Goal: Use online tool/utility: Utilize a website feature to perform a specific function

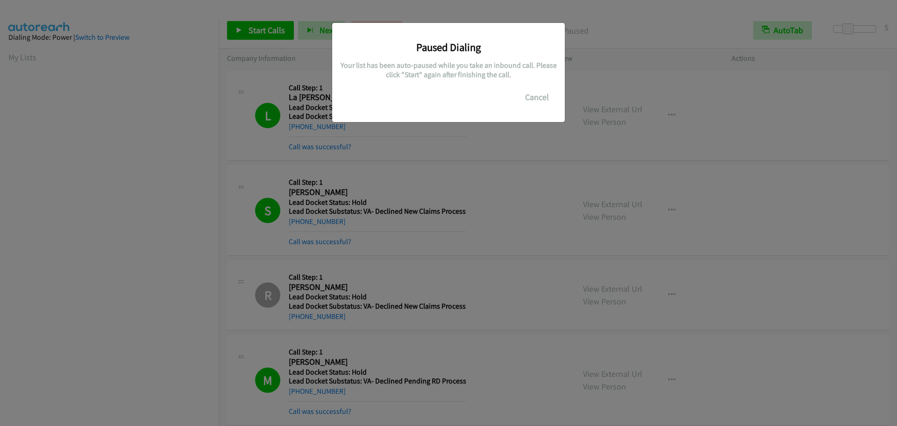
click at [547, 99] on button "Cancel" at bounding box center [537, 97] width 42 height 19
click at [541, 98] on button "Cancel" at bounding box center [537, 97] width 42 height 19
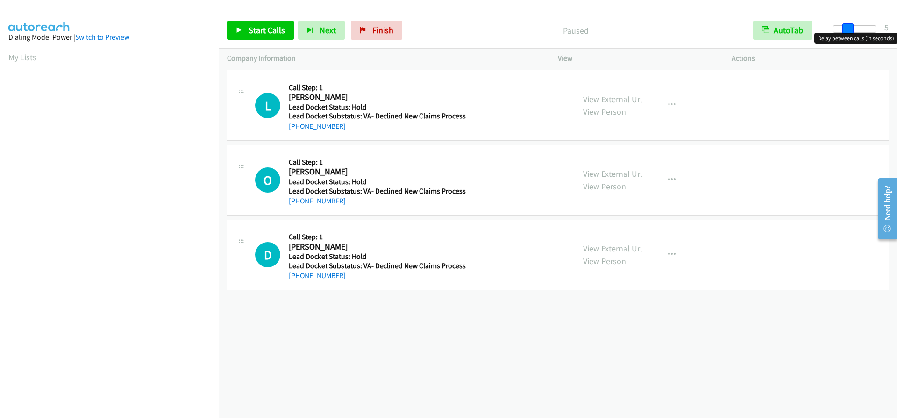
drag, startPoint x: 830, startPoint y: 28, endPoint x: 843, endPoint y: 30, distance: 13.2
click at [843, 30] on span at bounding box center [847, 28] width 11 height 11
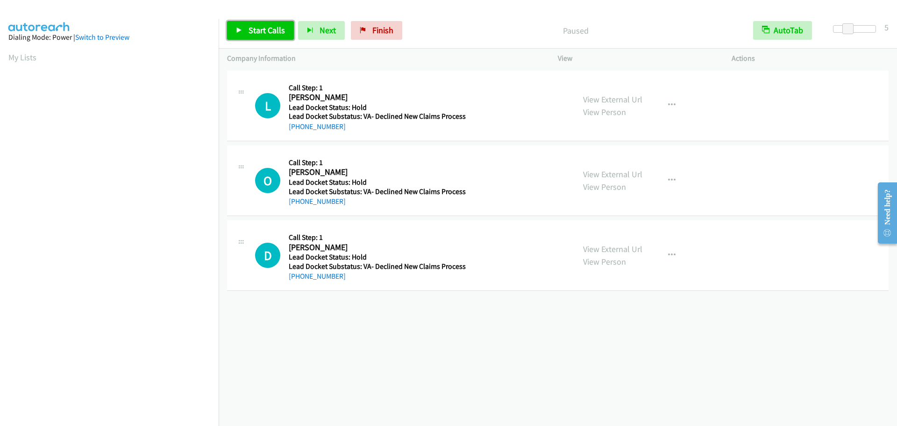
click at [272, 30] on span "Start Calls" at bounding box center [266, 30] width 36 height 11
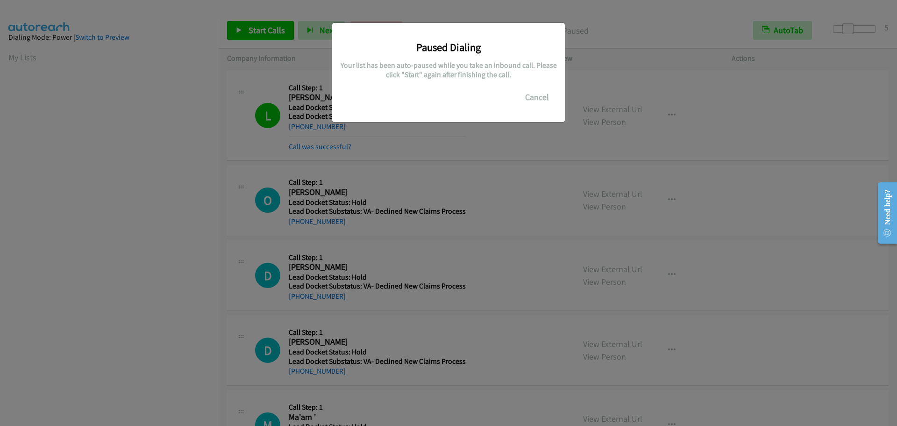
scroll to position [99, 0]
click at [532, 99] on button "Cancel" at bounding box center [537, 97] width 42 height 19
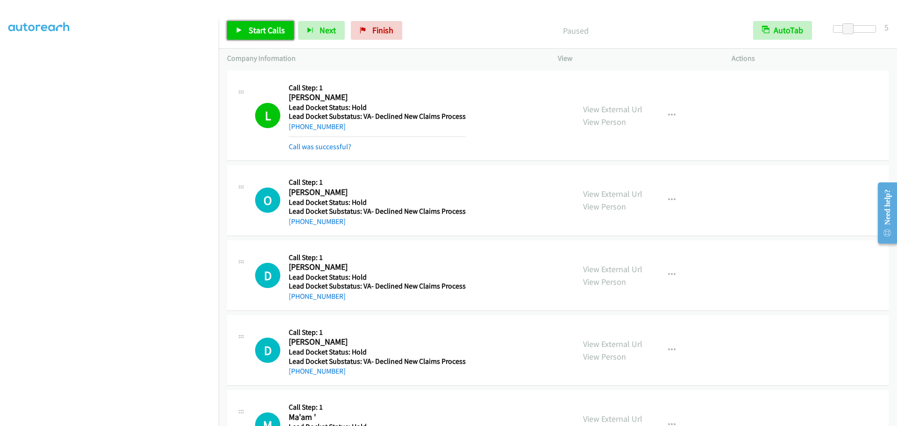
click at [259, 29] on span "Start Calls" at bounding box center [266, 30] width 36 height 11
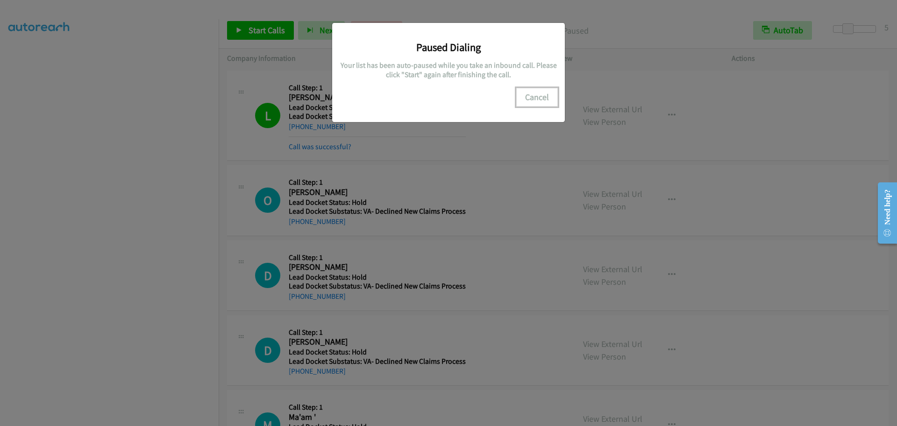
click at [529, 94] on button "Cancel" at bounding box center [537, 97] width 42 height 19
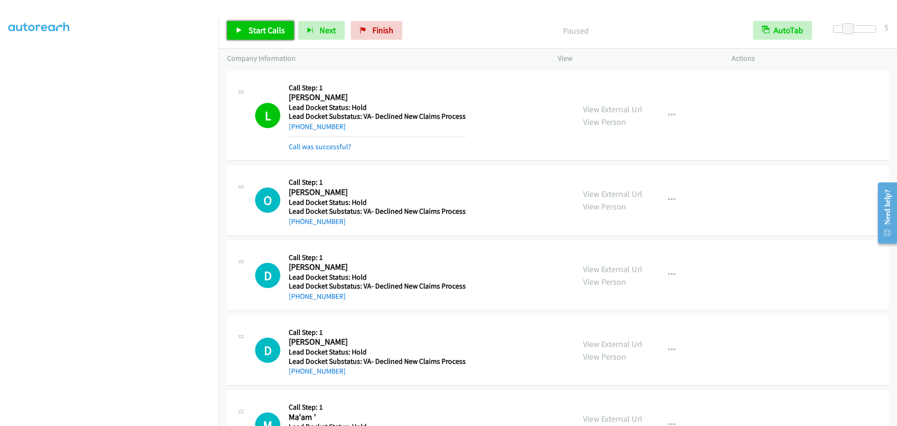
click at [269, 22] on link "Start Calls" at bounding box center [260, 30] width 67 height 19
